Goal: Task Accomplishment & Management: Use online tool/utility

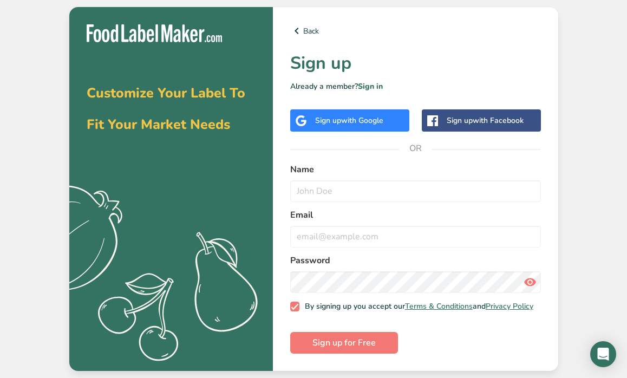
click at [381, 130] on div "Back Sign up Already a member? Sign in Sign up with Google Sign up with Faceboo…" at bounding box center [415, 189] width 285 height 364
click at [383, 121] on span "with Google" at bounding box center [362, 120] width 42 height 10
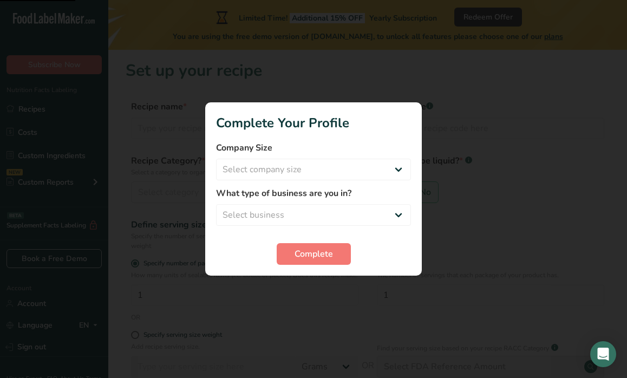
click at [376, 156] on div "Company Size Select company size Fewer than 10 Employees 10 to 50 Employees 51 …" at bounding box center [313, 160] width 195 height 39
select select "1"
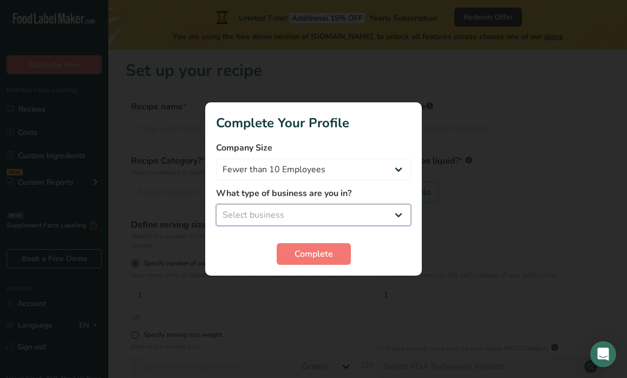
select select "8"
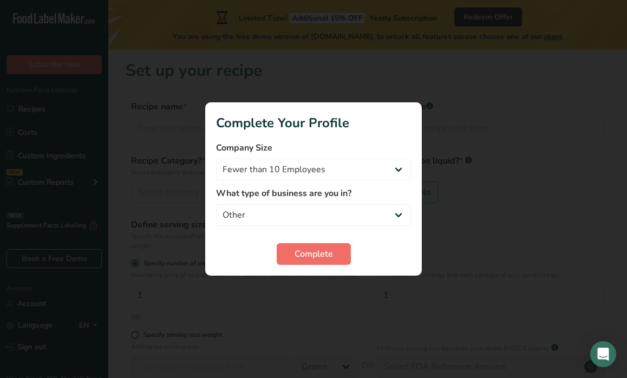
click at [317, 253] on span "Complete" at bounding box center [314, 253] width 38 height 13
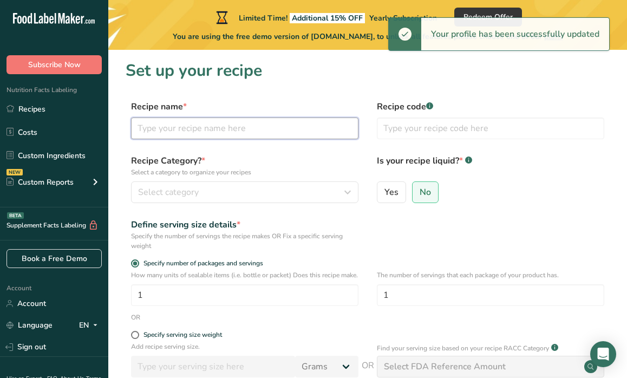
click at [266, 125] on input "text" at bounding box center [244, 128] width 227 height 22
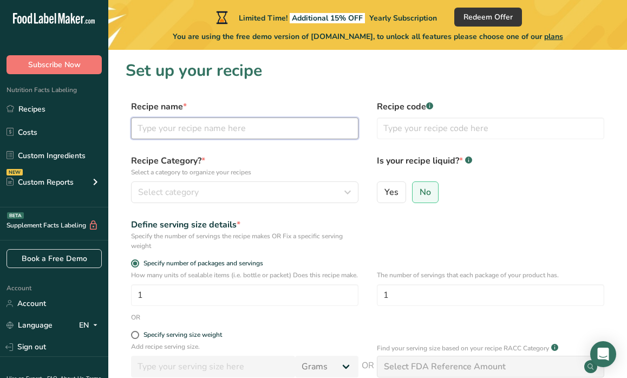
type input "A"
type input "Non-Flavored"
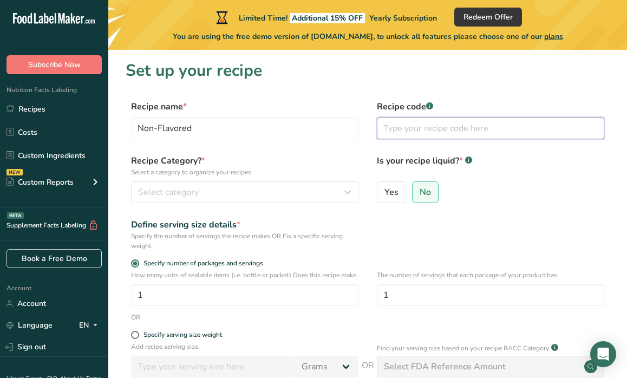
click at [415, 130] on input "text" at bounding box center [490, 128] width 227 height 22
click at [227, 195] on div "Select category" at bounding box center [241, 192] width 207 height 13
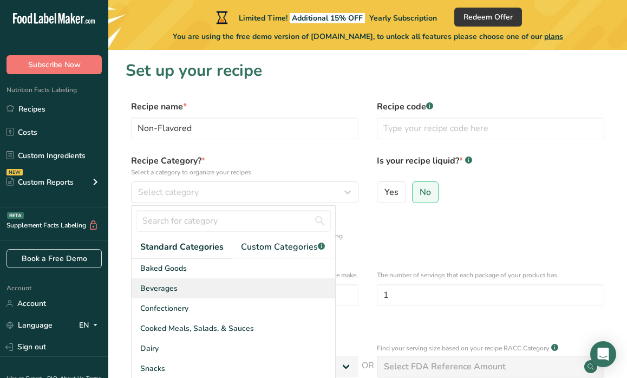
click at [188, 293] on div "Beverages" at bounding box center [234, 288] width 204 height 20
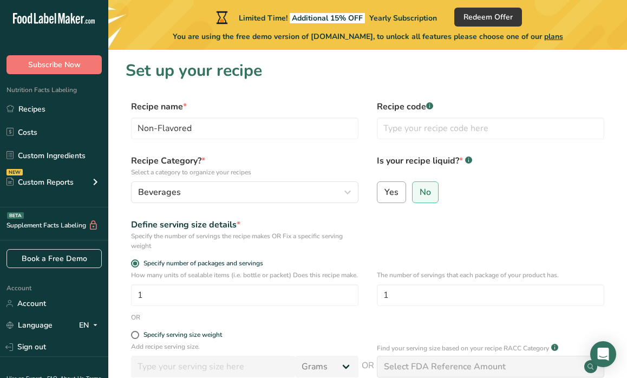
click at [397, 182] on label "Yes" at bounding box center [391, 192] width 29 height 22
click at [384, 188] on input "Yes" at bounding box center [380, 191] width 7 height 7
radio input "true"
radio input "false"
select select "22"
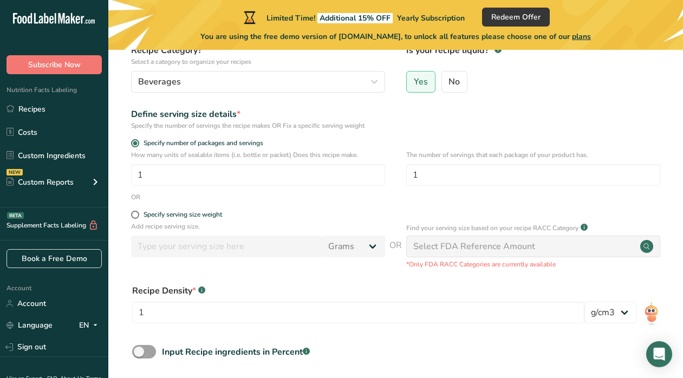
scroll to position [159, 0]
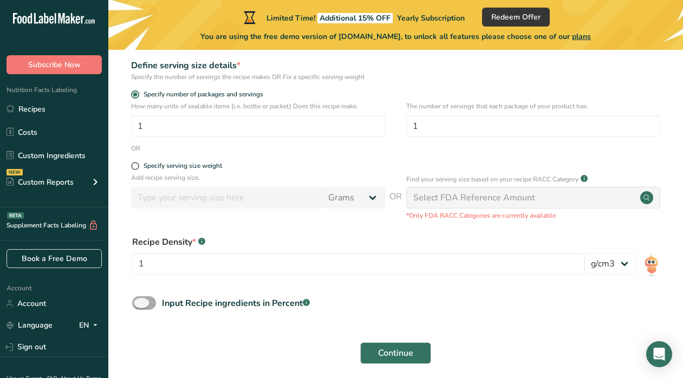
click at [147, 297] on span at bounding box center [144, 303] width 24 height 14
click at [139, 299] on input "Input Recipe ingredients in Percent .a-a{fill:#347362;}.b-a{fill:#fff;}" at bounding box center [135, 302] width 7 height 7
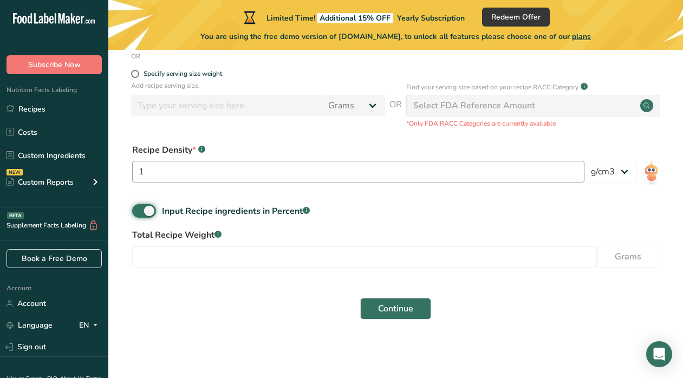
scroll to position [251, 0]
click at [140, 213] on span at bounding box center [144, 212] width 24 height 14
click at [139, 213] on input "Input Recipe ingredients in Percent .a-a{fill:#347362;}.b-a{fill:#fff;}" at bounding box center [135, 211] width 7 height 7
checkbox input "false"
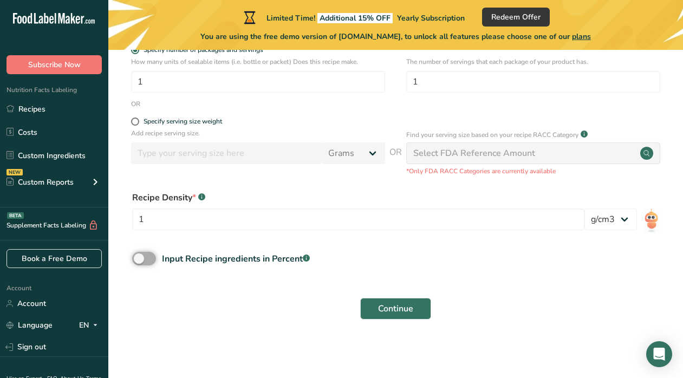
scroll to position [203, 0]
click at [400, 312] on span "Continue" at bounding box center [395, 309] width 35 height 13
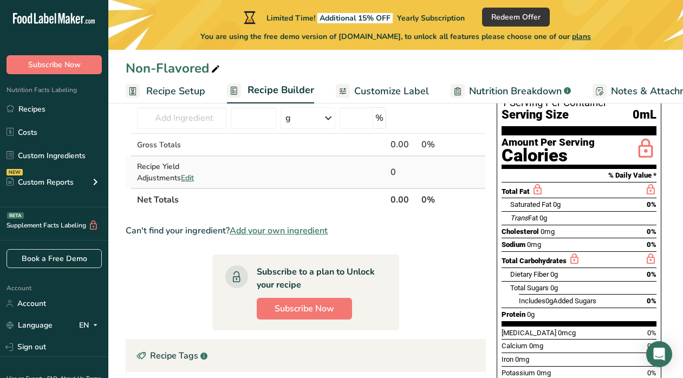
scroll to position [88, 0]
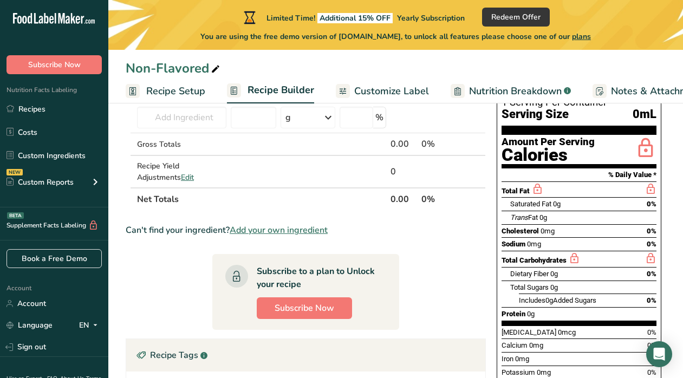
click at [414, 93] on span "Customize Label" at bounding box center [391, 91] width 75 height 15
